Goal: Book appointment/travel/reservation

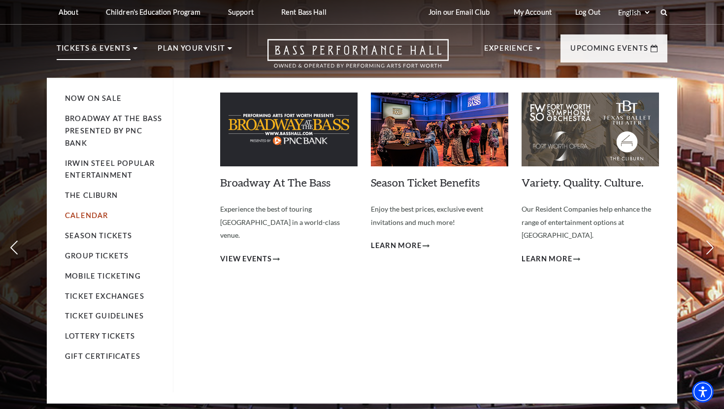
click at [94, 211] on link "Calendar" at bounding box center [86, 215] width 43 height 8
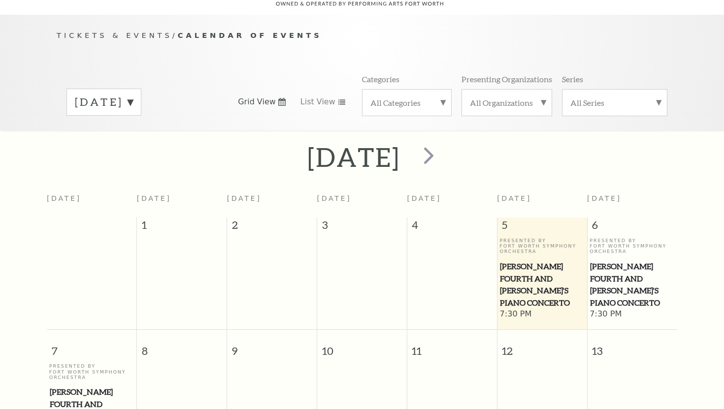
scroll to position [87, 0]
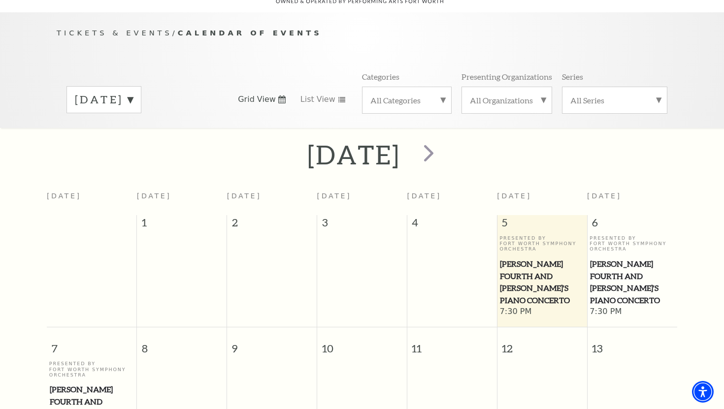
click at [133, 92] on label "[DATE]" at bounding box center [104, 99] width 58 height 15
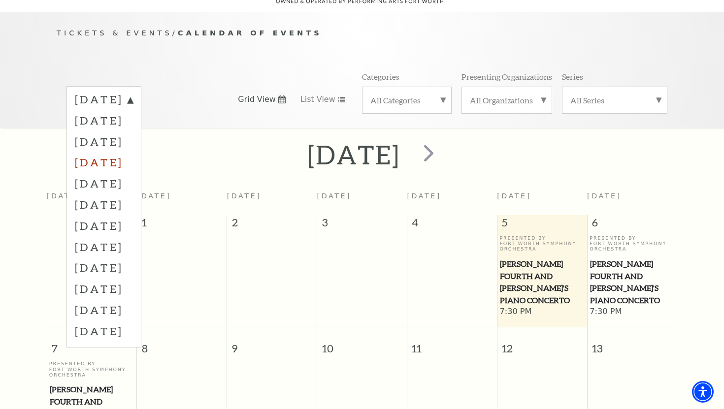
click at [130, 153] on label "[DATE]" at bounding box center [104, 162] width 58 height 21
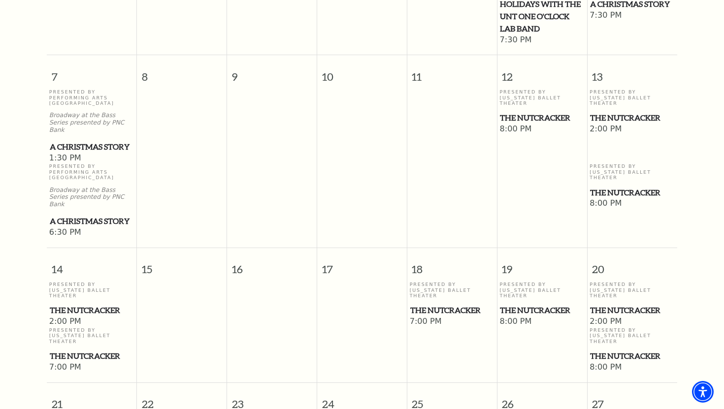
scroll to position [452, 0]
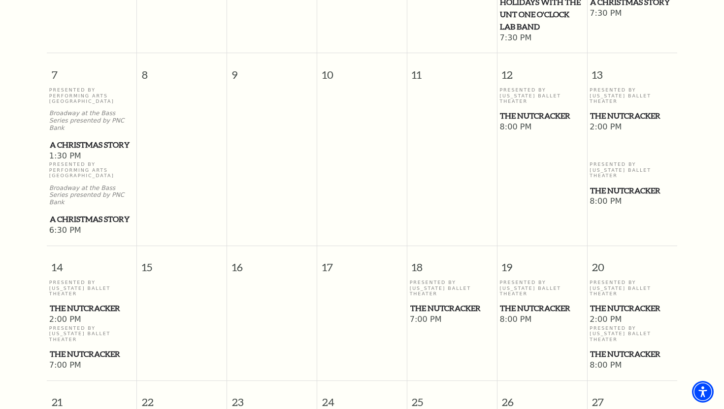
click at [433, 315] on span "7:00 PM" at bounding box center [452, 320] width 85 height 11
click at [433, 303] on span "The Nutcracker" at bounding box center [452, 309] width 84 height 12
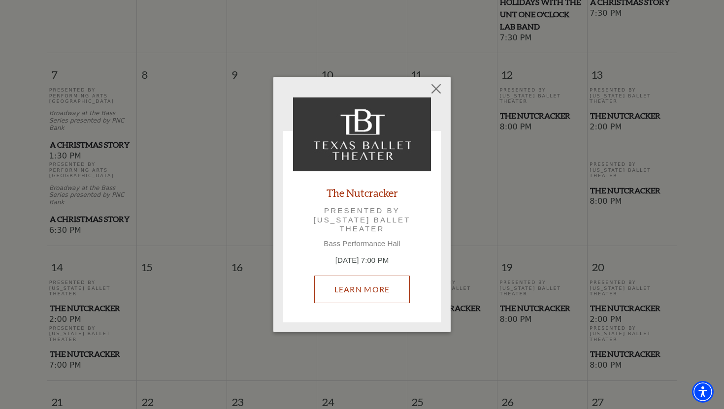
click at [338, 300] on link "Learn More" at bounding box center [362, 290] width 96 height 28
